Goal: Task Accomplishment & Management: Manage account settings

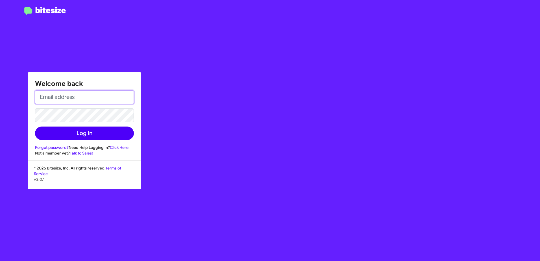
type input "[EMAIL_ADDRESS][DOMAIN_NAME]"
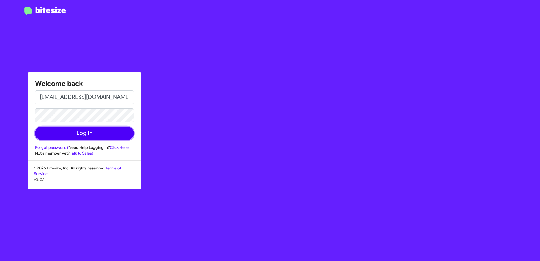
click at [84, 130] on button "Log In" at bounding box center [84, 133] width 99 height 14
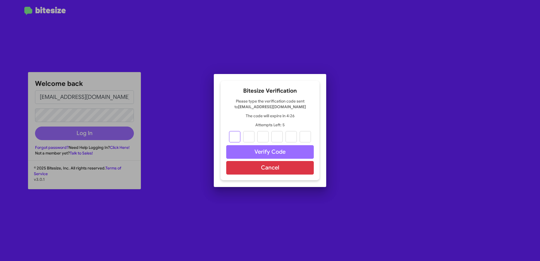
type input "8"
type input "4"
type input "8"
type input "7"
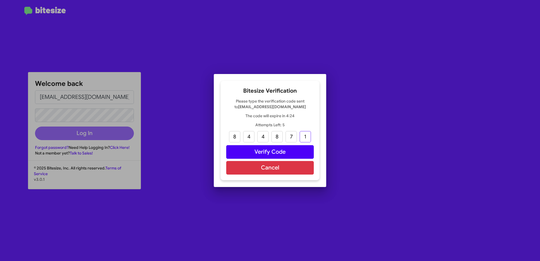
type input "1"
click at [278, 154] on button "Verify Code" at bounding box center [269, 152] width 87 height 14
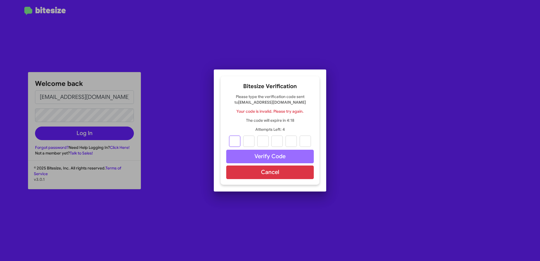
click at [236, 143] on input "text" at bounding box center [234, 140] width 11 height 11
type input "8"
type input "4"
type input "8"
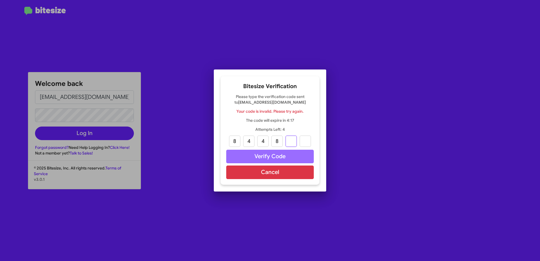
type input "7"
type input "1"
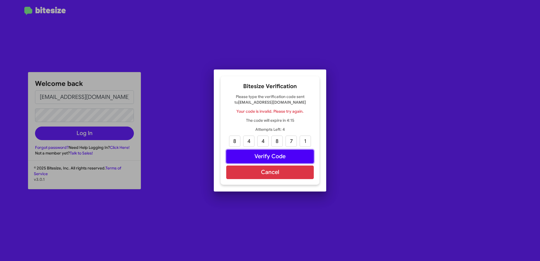
click at [253, 154] on button "Verify Code" at bounding box center [269, 157] width 87 height 14
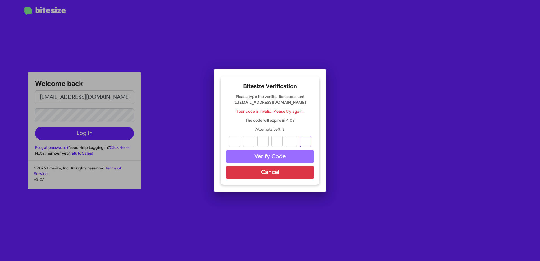
paste input "1"
type input "8"
type input "4"
type input "8"
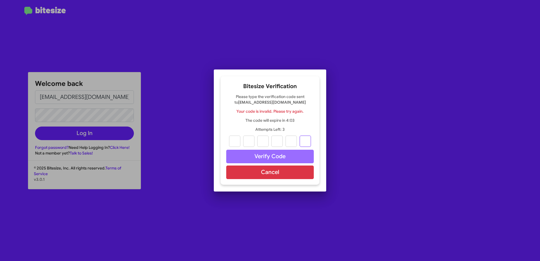
type input "7"
type input "1"
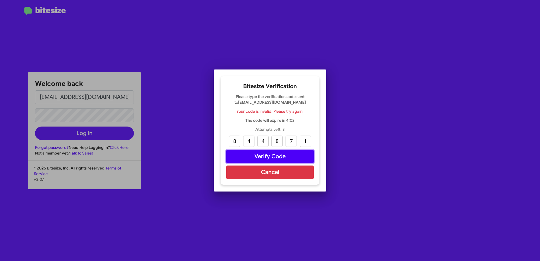
click at [258, 159] on button "Verify Code" at bounding box center [269, 157] width 87 height 14
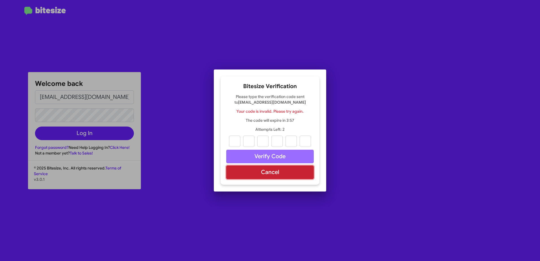
click at [264, 174] on button "Cancel" at bounding box center [269, 172] width 87 height 14
